Goal: Transaction & Acquisition: Purchase product/service

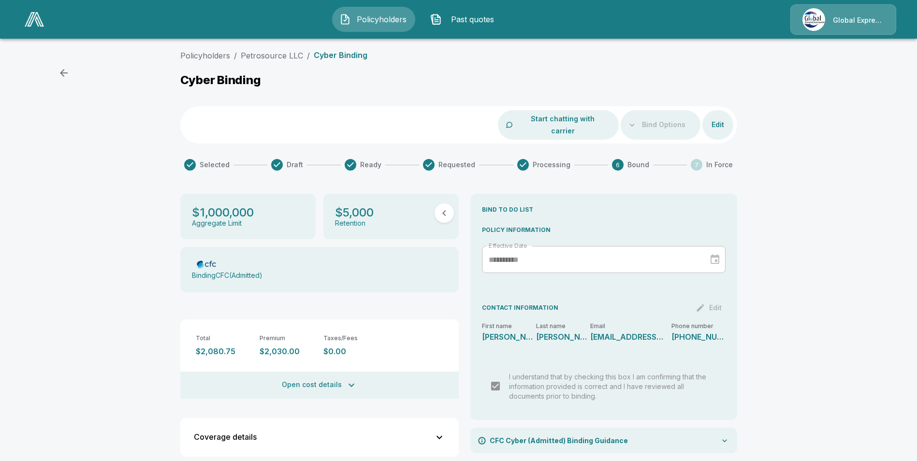
click at [64, 71] on icon "button" at bounding box center [64, 73] width 12 height 12
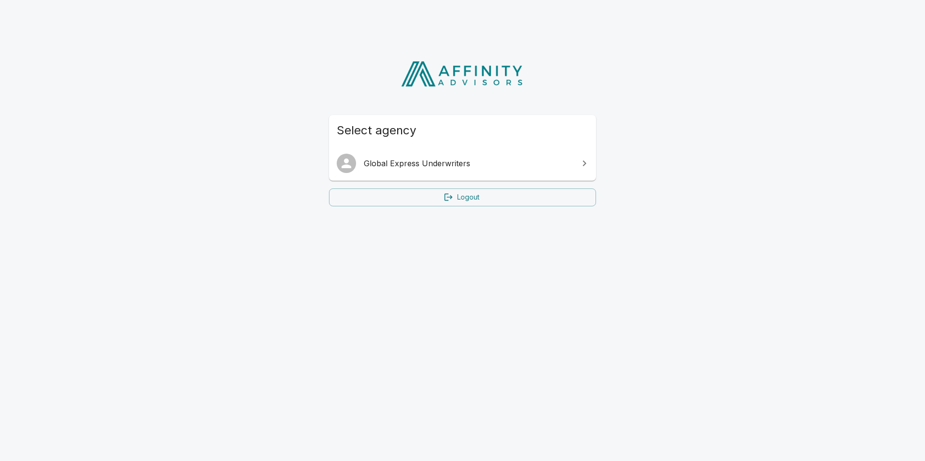
click at [477, 197] on link "Logout" at bounding box center [462, 198] width 267 height 18
